Goal: Task Accomplishment & Management: Complete application form

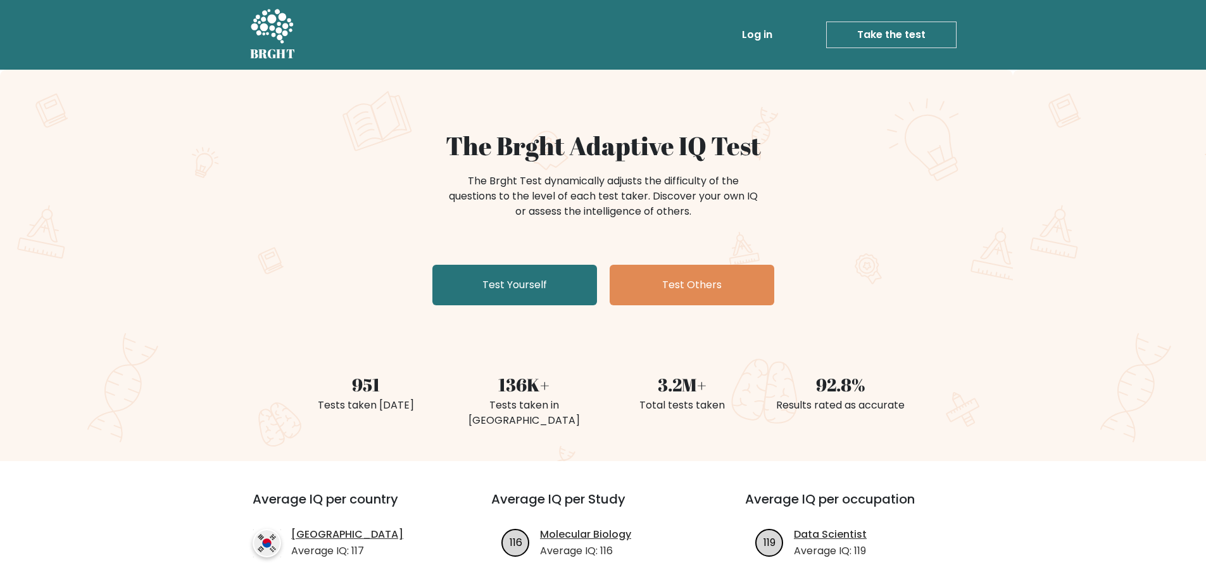
click at [427, 282] on div "The Brght Adaptive IQ Test The Brght Test dynamically adjusts the difficulty of…" at bounding box center [603, 220] width 633 height 180
click at [560, 272] on link "Test Yourself" at bounding box center [515, 285] width 165 height 41
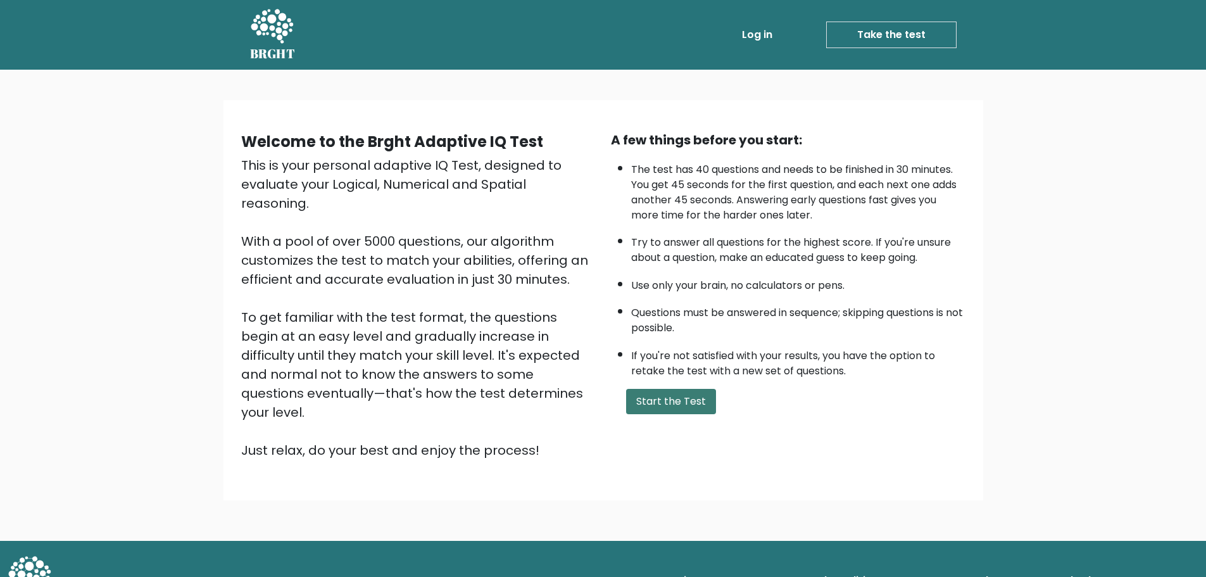
click at [677, 401] on button "Start the Test" at bounding box center [671, 401] width 90 height 25
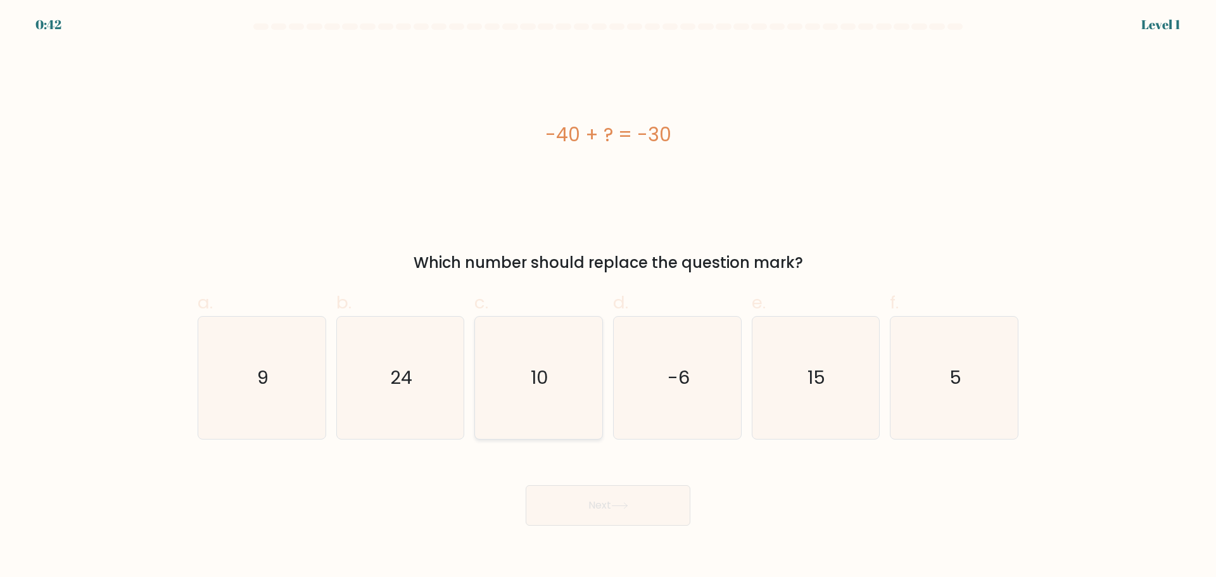
click at [510, 376] on icon "10" at bounding box center [539, 378] width 122 height 122
click at [608, 297] on input "c. 10" at bounding box center [608, 293] width 1 height 8
radio input "true"
click at [596, 516] on button "Next" at bounding box center [608, 505] width 165 height 41
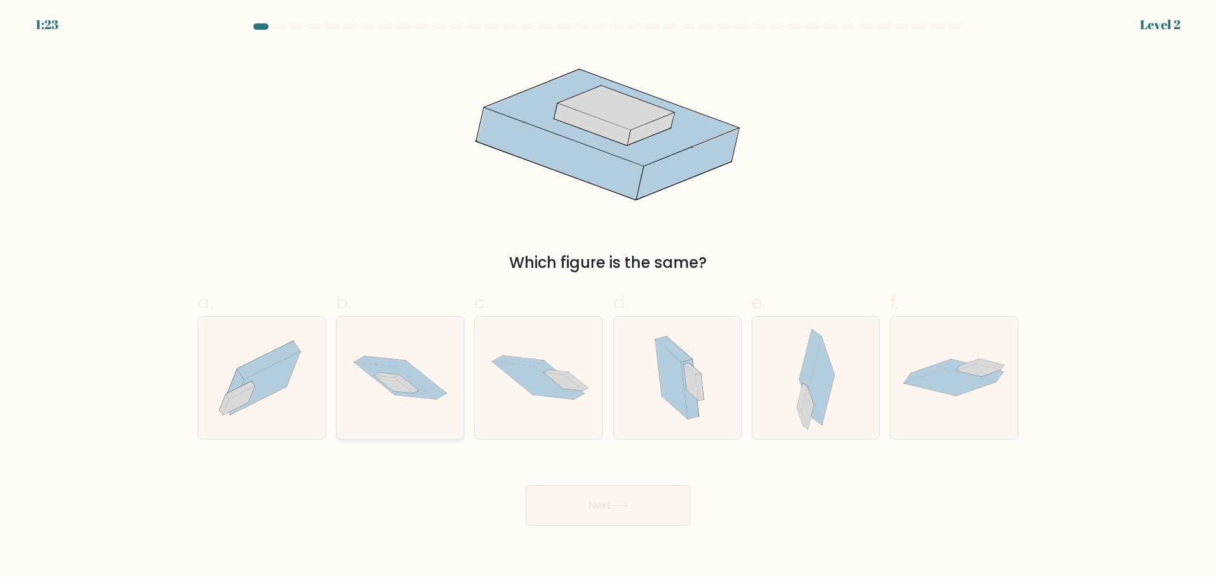
click at [384, 405] on icon at bounding box center [400, 378] width 127 height 84
click at [608, 297] on input "b." at bounding box center [608, 293] width 1 height 8
radio input "true"
click at [640, 509] on button "Next" at bounding box center [608, 505] width 165 height 41
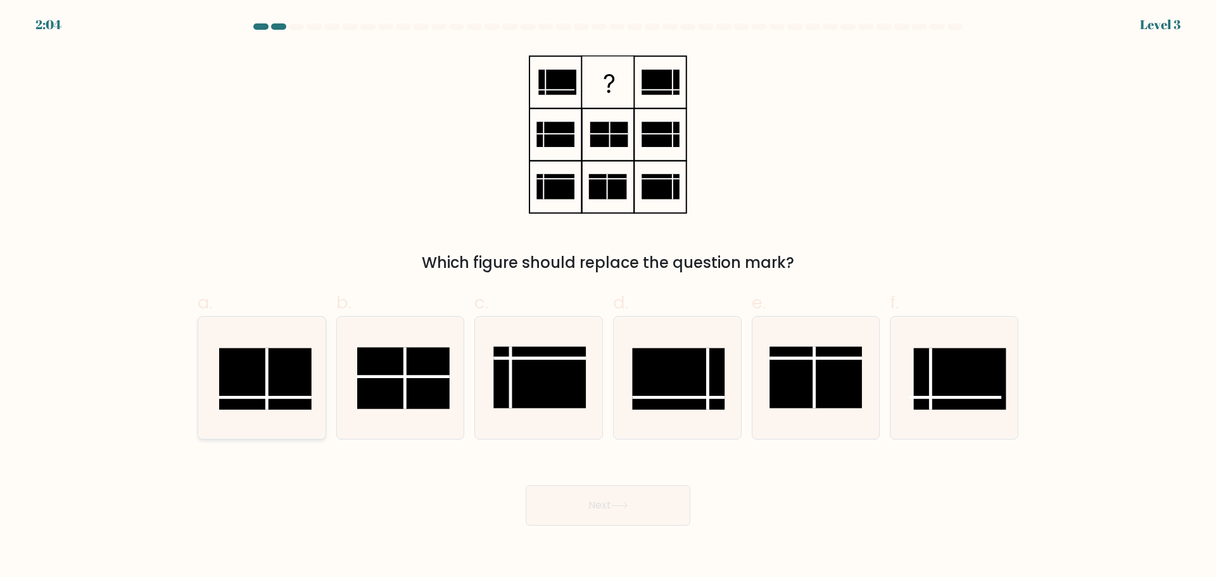
click at [272, 399] on rect at bounding box center [265, 378] width 92 height 61
click at [608, 297] on input "a." at bounding box center [608, 293] width 1 height 8
radio input "true"
click at [676, 515] on button "Next" at bounding box center [608, 505] width 165 height 41
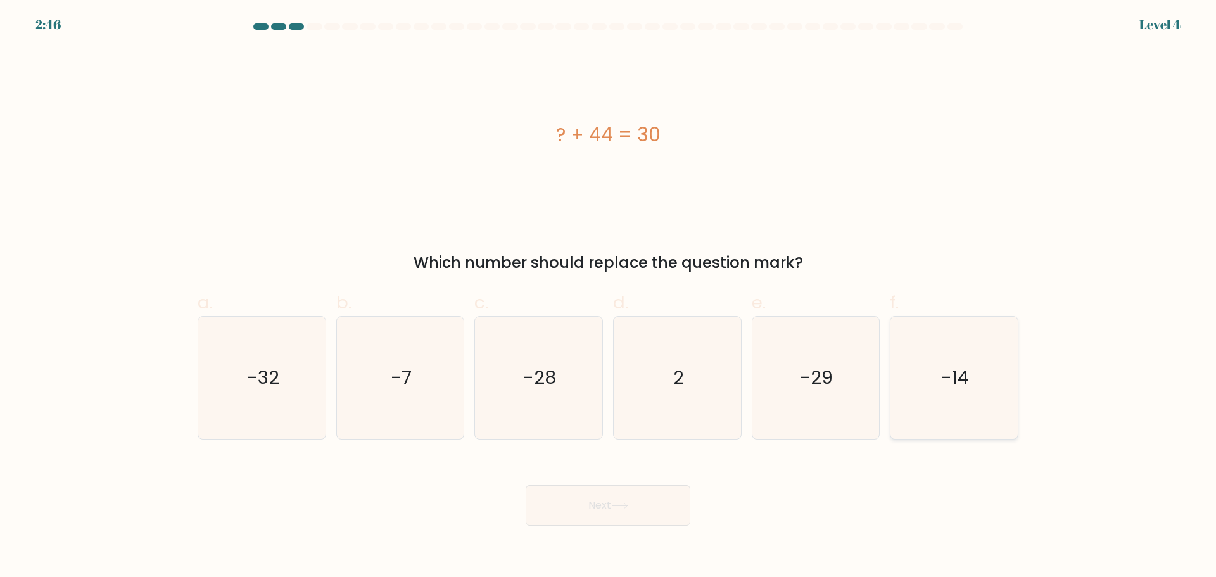
click at [942, 385] on text "-14" at bounding box center [956, 377] width 28 height 25
click at [609, 297] on input "f. -14" at bounding box center [608, 293] width 1 height 8
radio input "true"
click at [592, 497] on button "Next" at bounding box center [608, 505] width 165 height 41
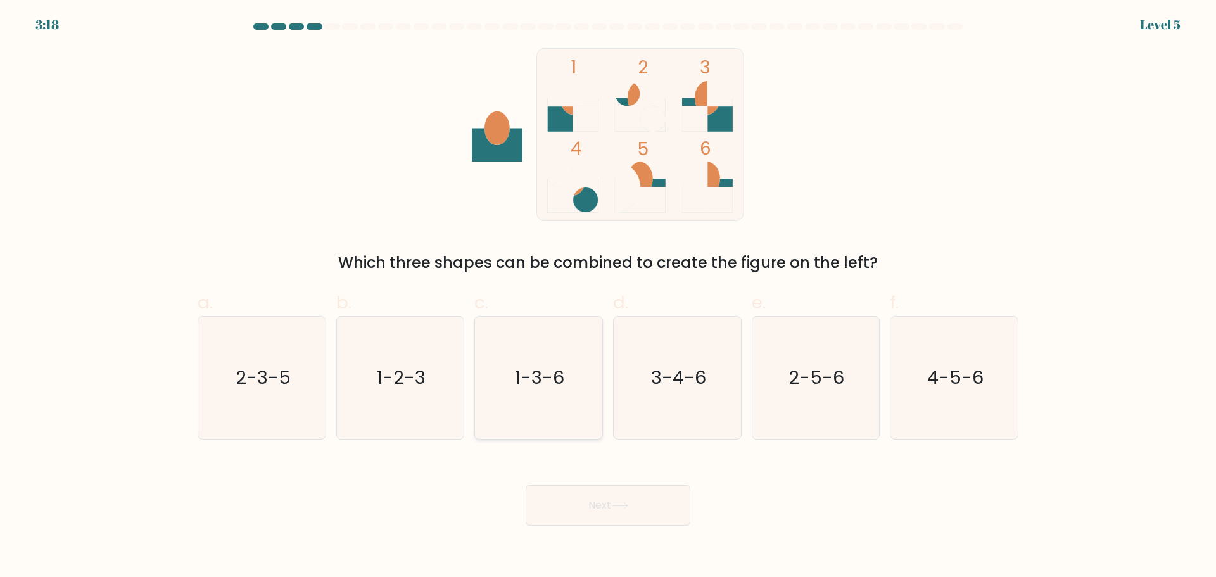
click at [541, 388] on text "1-3-6" at bounding box center [540, 377] width 49 height 25
click at [608, 297] on input "c. 1-3-6" at bounding box center [608, 293] width 1 height 8
radio input "true"
click at [628, 507] on icon at bounding box center [619, 505] width 17 height 7
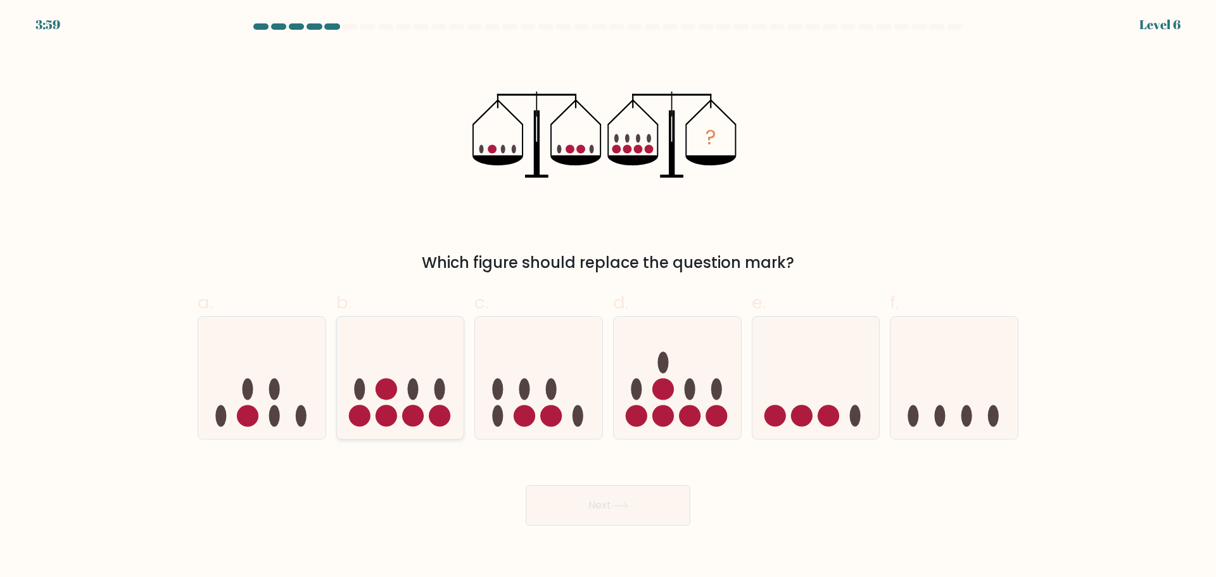
click at [386, 397] on circle at bounding box center [387, 389] width 22 height 22
click at [608, 297] on input "b." at bounding box center [608, 293] width 1 height 8
radio input "true"
click at [602, 516] on button "Next" at bounding box center [608, 505] width 165 height 41
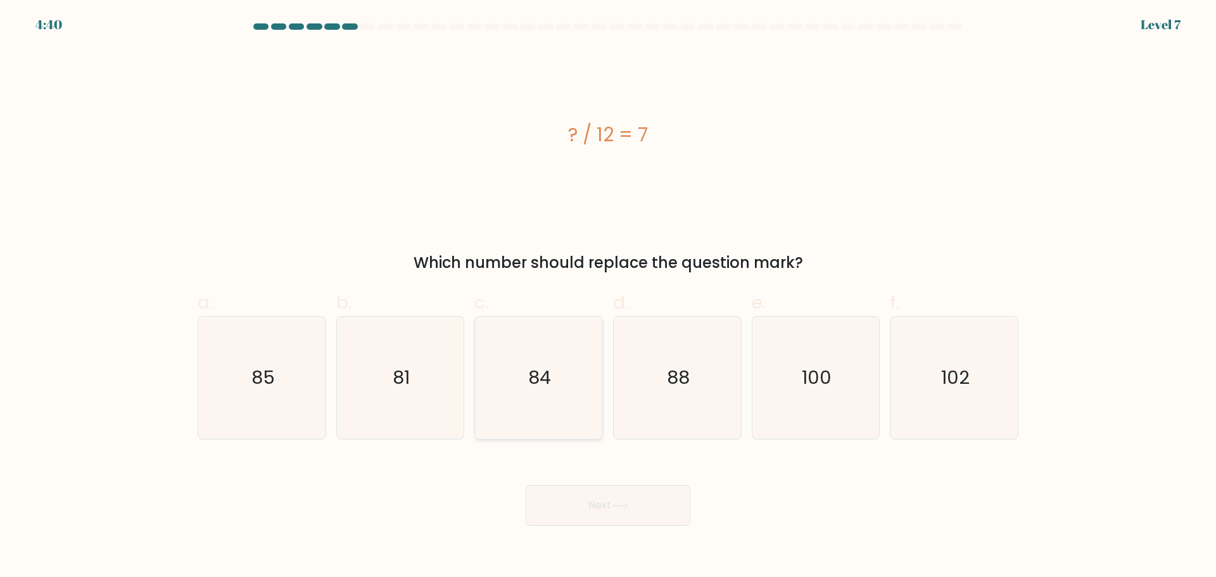
click at [550, 382] on text "84" at bounding box center [540, 377] width 23 height 25
click at [608, 297] on input "c. 84" at bounding box center [608, 293] width 1 height 8
radio input "true"
click at [571, 499] on button "Next" at bounding box center [608, 505] width 165 height 41
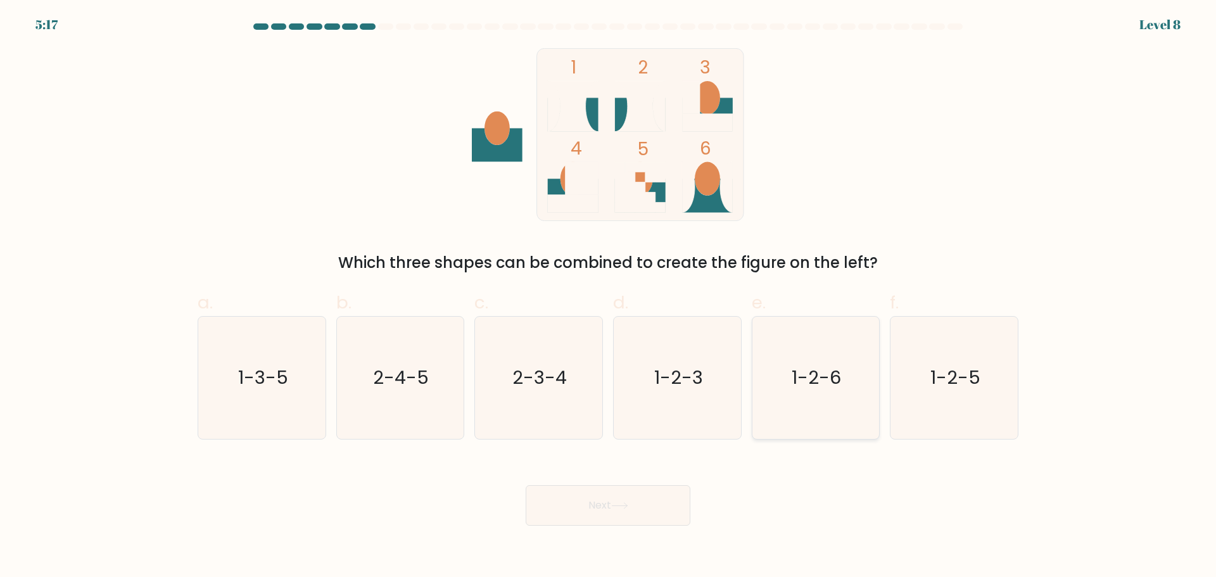
click at [795, 415] on icon "1-2-6" at bounding box center [815, 378] width 122 height 122
click at [609, 297] on input "e. 1-2-6" at bounding box center [608, 293] width 1 height 8
radio input "true"
drag, startPoint x: 677, startPoint y: 498, endPoint x: 696, endPoint y: 469, distance: 35.3
click at [677, 499] on button "Next" at bounding box center [608, 505] width 165 height 41
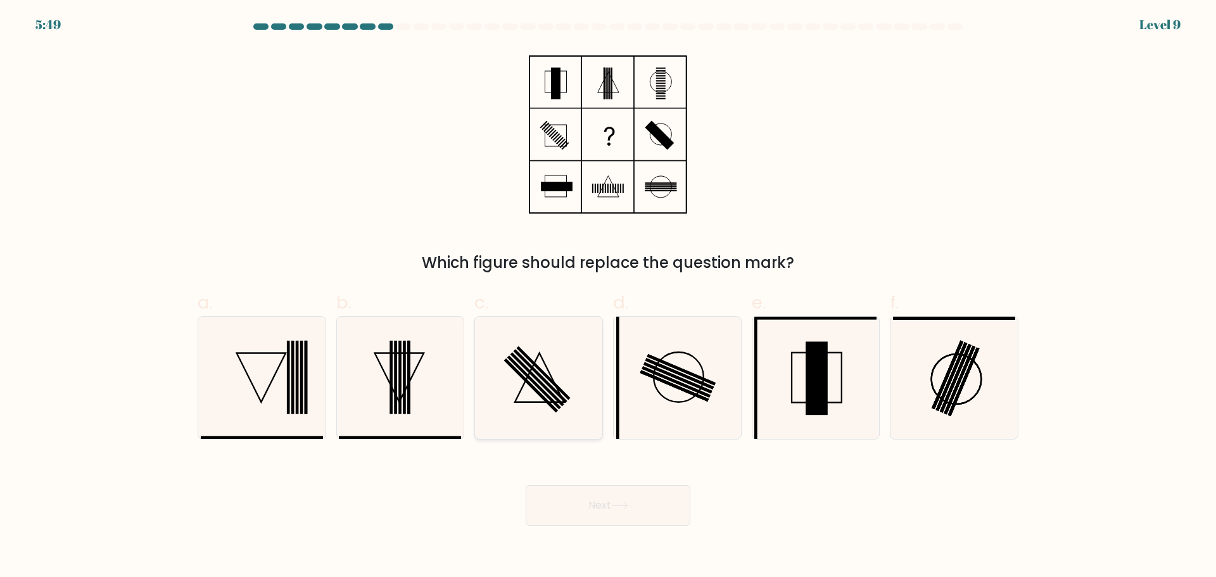
click at [557, 346] on icon at bounding box center [539, 378] width 122 height 122
click at [608, 297] on input "c." at bounding box center [608, 293] width 1 height 8
radio input "true"
click at [571, 506] on button "Next" at bounding box center [608, 505] width 165 height 41
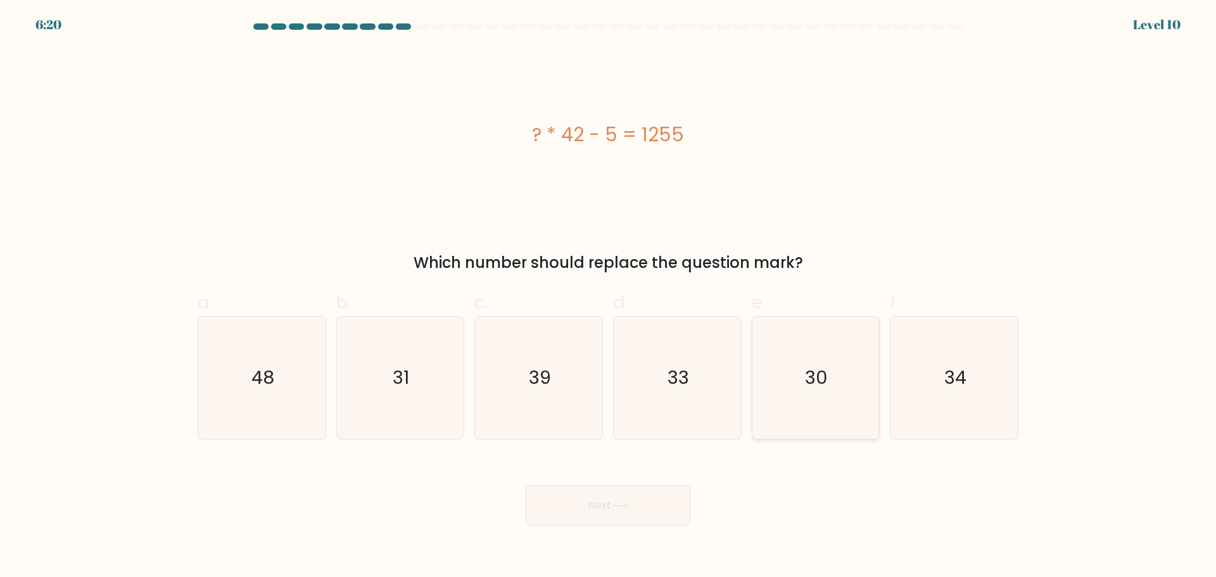
click at [816, 366] on text "30" at bounding box center [817, 377] width 23 height 25
click at [609, 297] on input "e. 30" at bounding box center [608, 293] width 1 height 8
radio input "true"
click at [594, 505] on button "Next" at bounding box center [608, 505] width 165 height 41
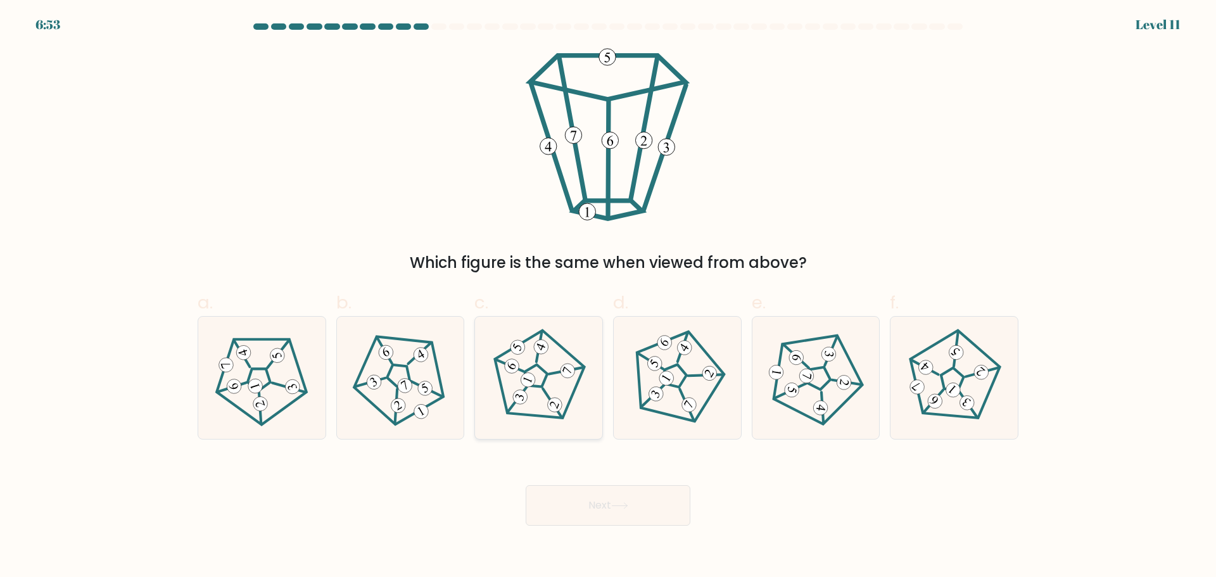
click at [568, 413] on icon at bounding box center [539, 378] width 98 height 98
click at [608, 297] on input "c." at bounding box center [608, 293] width 1 height 8
radio input "true"
click at [612, 511] on button "Next" at bounding box center [608, 505] width 165 height 41
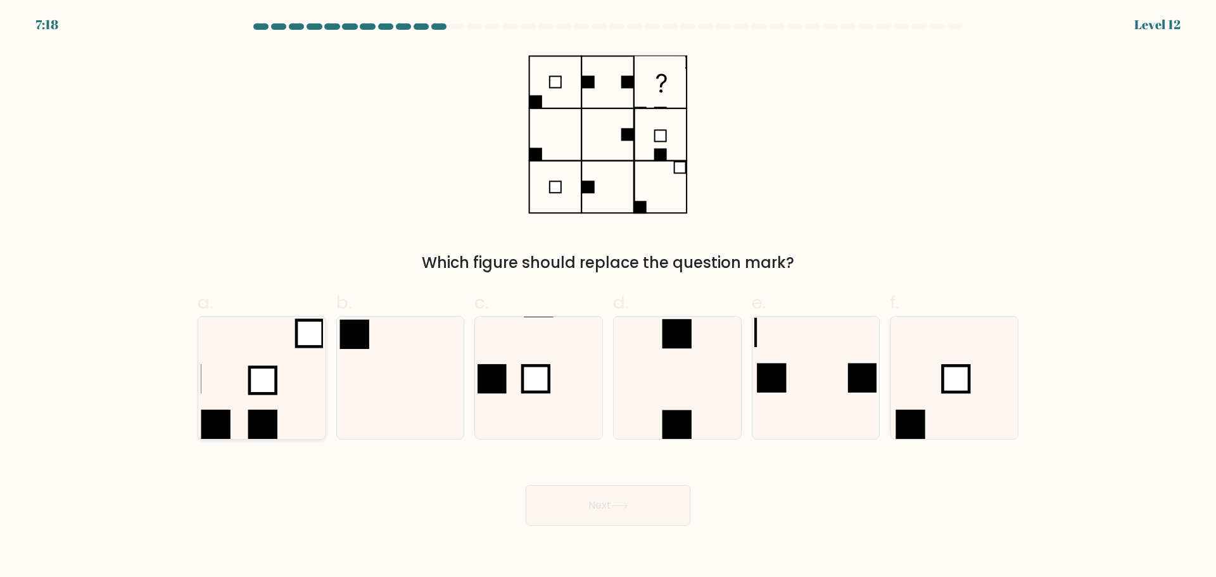
click at [283, 374] on icon at bounding box center [262, 378] width 122 height 122
click at [608, 297] on input "a." at bounding box center [608, 293] width 1 height 8
radio input "true"
click at [641, 516] on button "Next" at bounding box center [608, 505] width 165 height 41
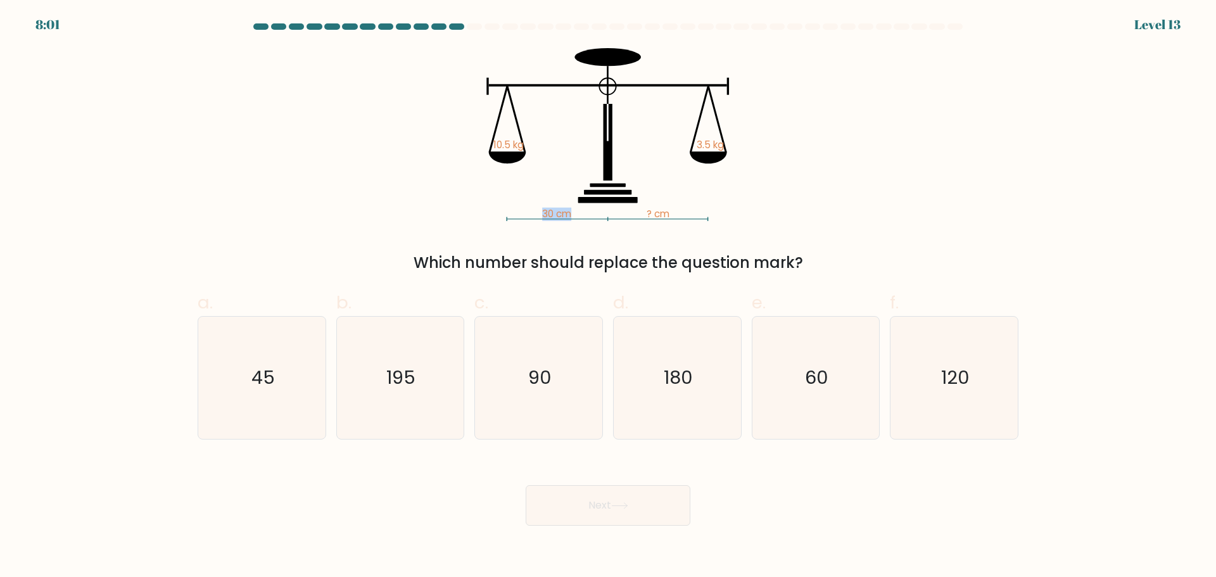
drag, startPoint x: 555, startPoint y: 213, endPoint x: 592, endPoint y: 209, distance: 37.6
click at [592, 209] on icon "30 cm ? cm 10.5 kg 3.5 kg" at bounding box center [608, 134] width 380 height 173
drag, startPoint x: 583, startPoint y: 215, endPoint x: 519, endPoint y: 208, distance: 63.7
click at [521, 210] on icon "30 cm ? cm 10.5 kg 3.5 kg" at bounding box center [608, 134] width 380 height 173
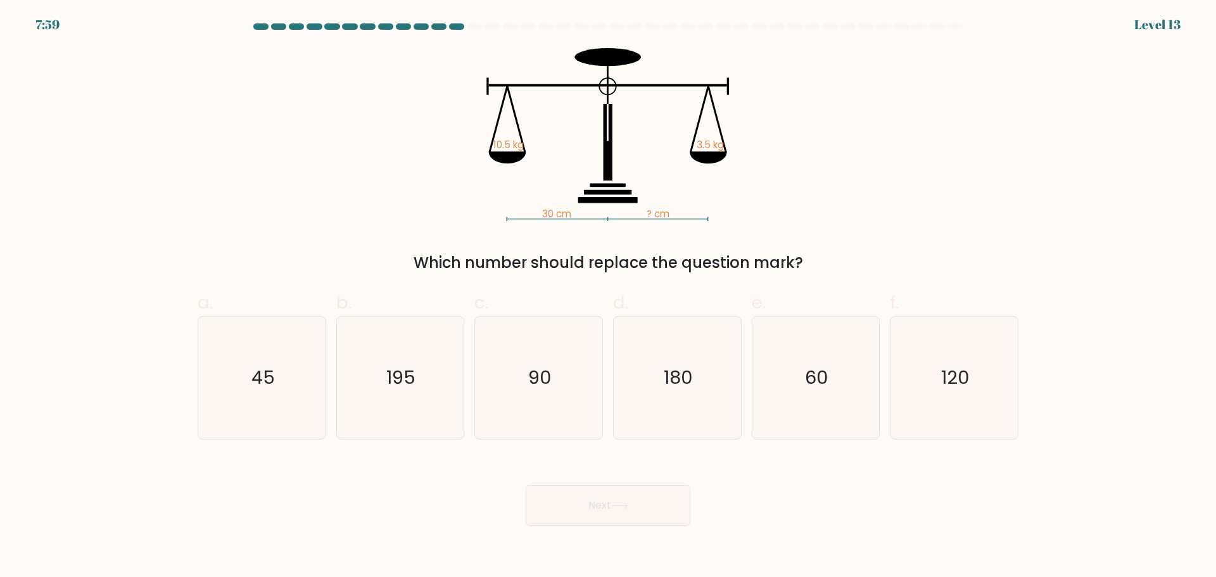
click at [503, 167] on icon "30 cm ? cm 10.5 kg 3.5 kg" at bounding box center [608, 134] width 380 height 173
drag, startPoint x: 490, startPoint y: 144, endPoint x: 590, endPoint y: 203, distance: 115.8
click at [590, 203] on icon "30 cm ? cm 10.5 kg 3.5 kg" at bounding box center [608, 134] width 380 height 173
click at [590, 203] on icon at bounding box center [608, 200] width 60 height 6
drag, startPoint x: 579, startPoint y: 213, endPoint x: 503, endPoint y: 148, distance: 100.6
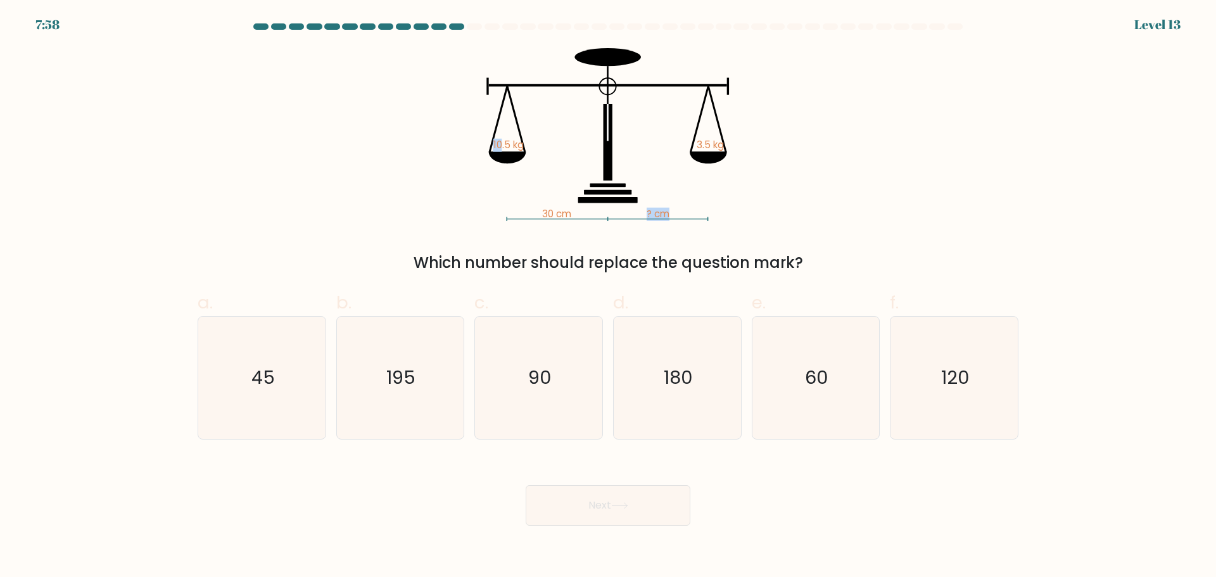
click at [503, 148] on icon "30 cm ? cm 10.5 kg 3.5 kg" at bounding box center [608, 134] width 380 height 173
click at [503, 148] on tspan "10.5 kg" at bounding box center [508, 145] width 30 height 13
drag, startPoint x: 476, startPoint y: 141, endPoint x: 480, endPoint y: 148, distance: 8.5
click at [480, 148] on icon "30 cm ? cm 10.5 kg 3.5 kg" at bounding box center [608, 134] width 380 height 173
click at [481, 148] on icon "30 cm ? cm 10.5 kg 3.5 kg" at bounding box center [608, 134] width 380 height 173
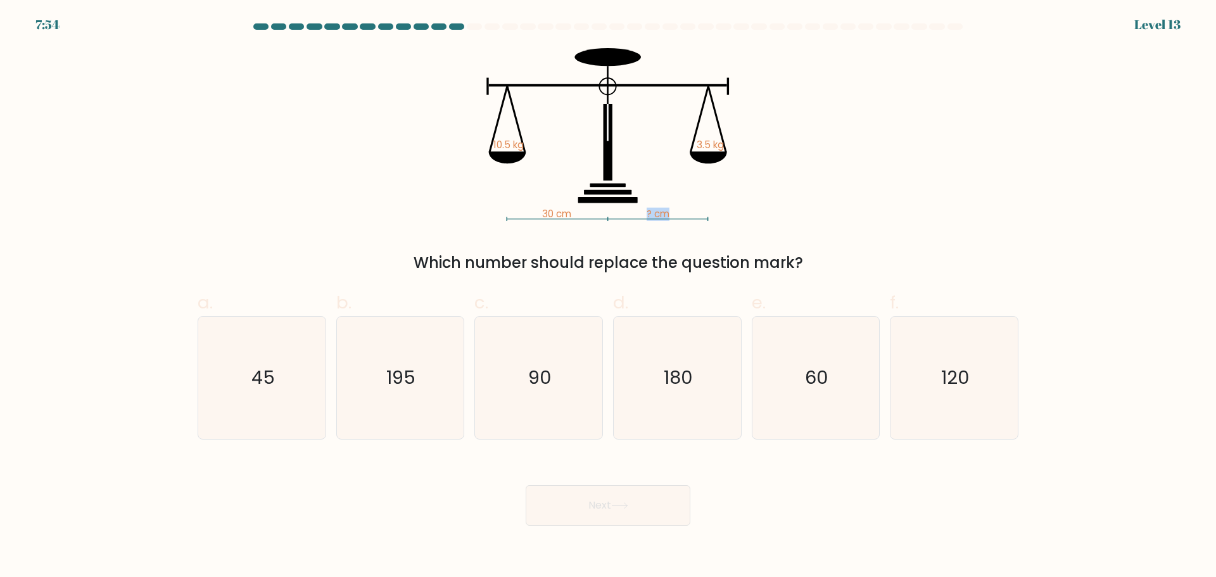
drag, startPoint x: 491, startPoint y: 143, endPoint x: 579, endPoint y: 213, distance: 112.7
click at [579, 213] on icon "30 cm ? cm 10.5 kg 3.5 kg" at bounding box center [608, 134] width 380 height 173
click at [1004, 407] on icon "120" at bounding box center [954, 378] width 122 height 122
click at [609, 297] on input "f. 120" at bounding box center [608, 293] width 1 height 8
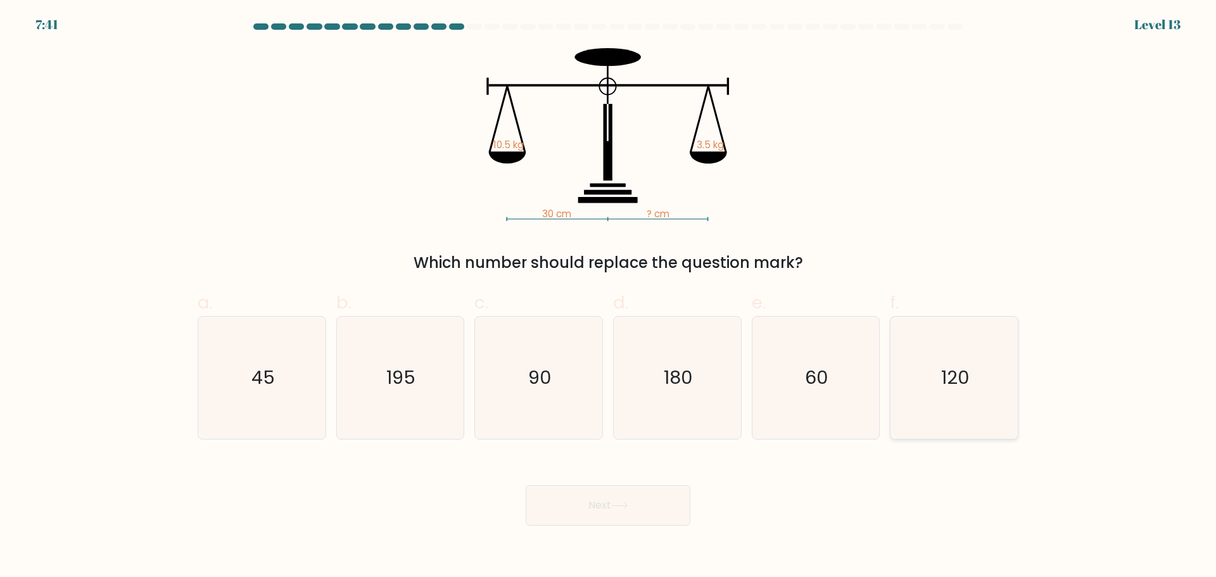
radio input "true"
click at [624, 497] on button "Next" at bounding box center [608, 505] width 165 height 41
